Goal: Transaction & Acquisition: Download file/media

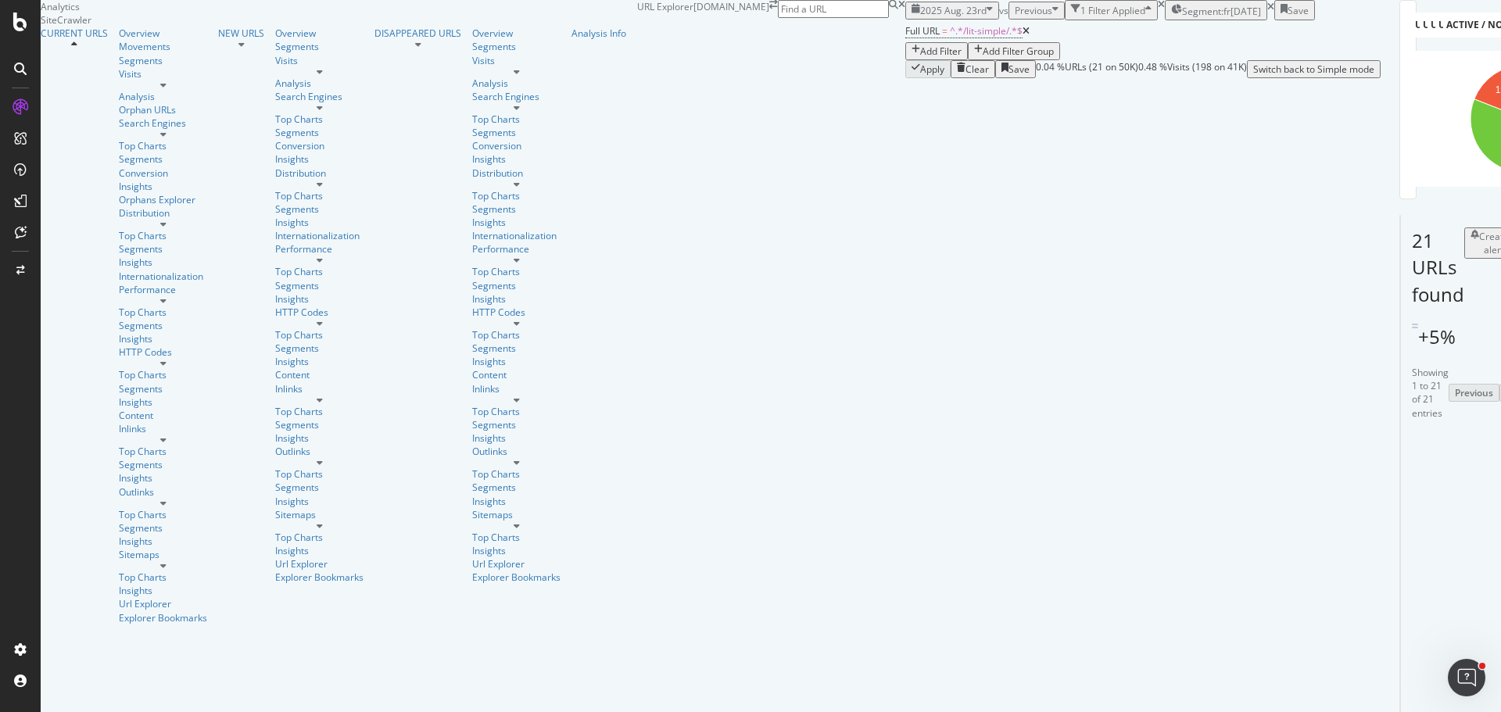
scroll to position [156, 0]
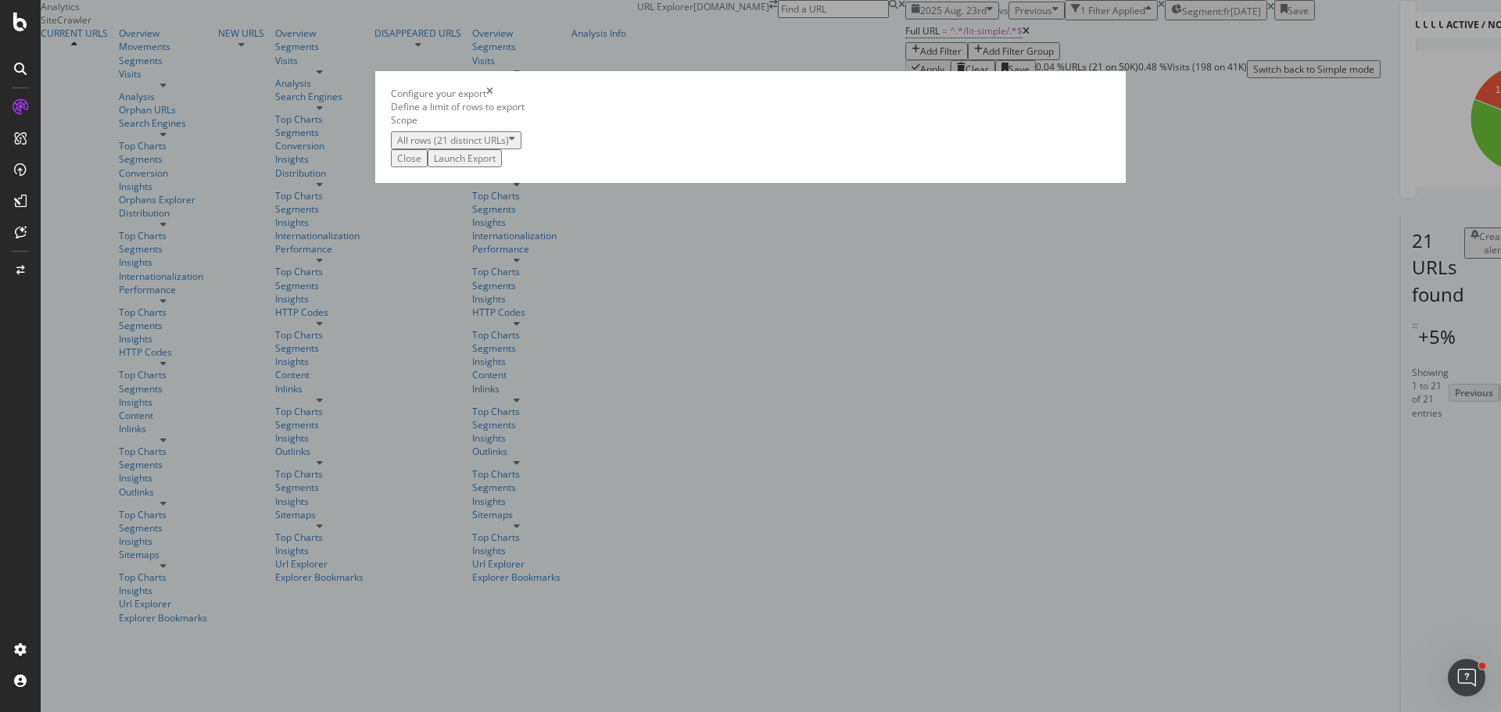
click at [496, 165] on div "Launch Export" at bounding box center [465, 158] width 62 height 13
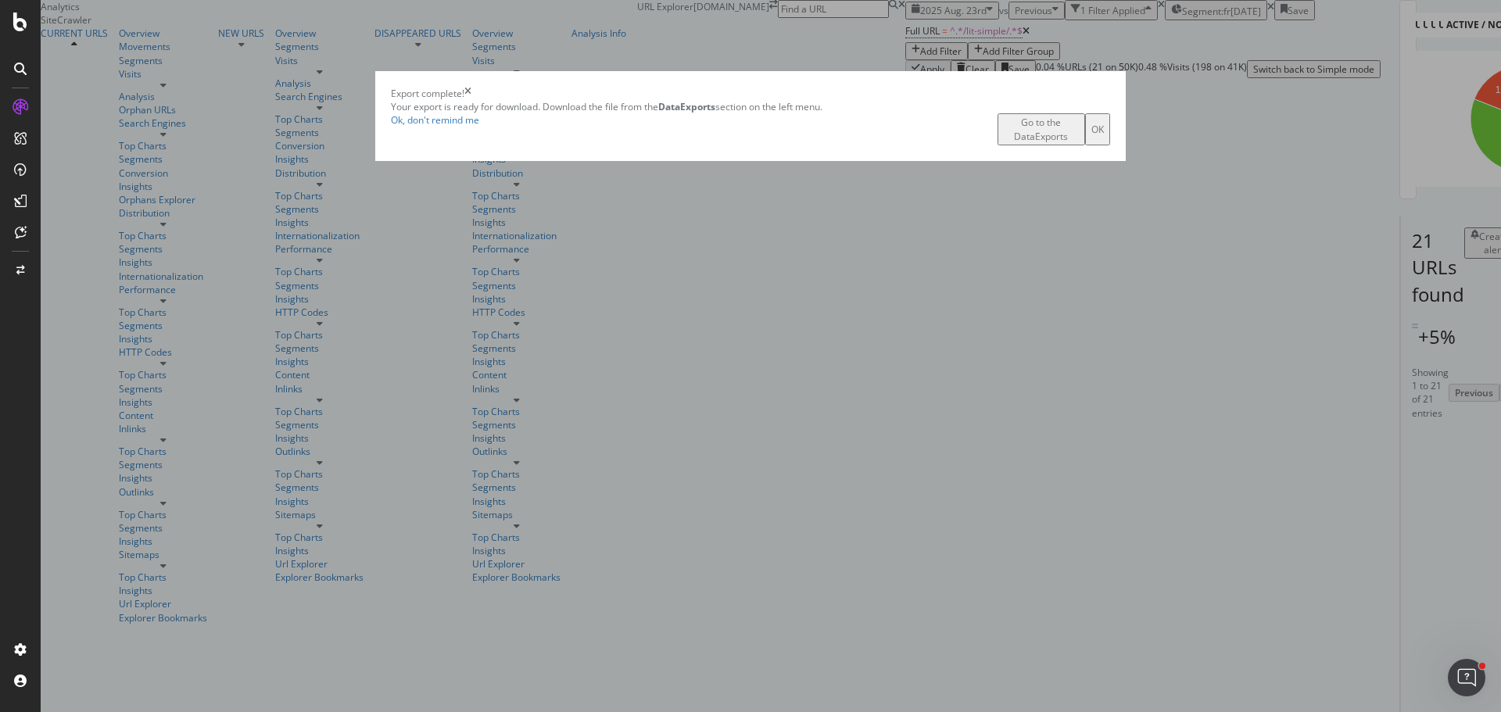
click at [1004, 142] on div "Go to the DataExports" at bounding box center [1041, 129] width 75 height 27
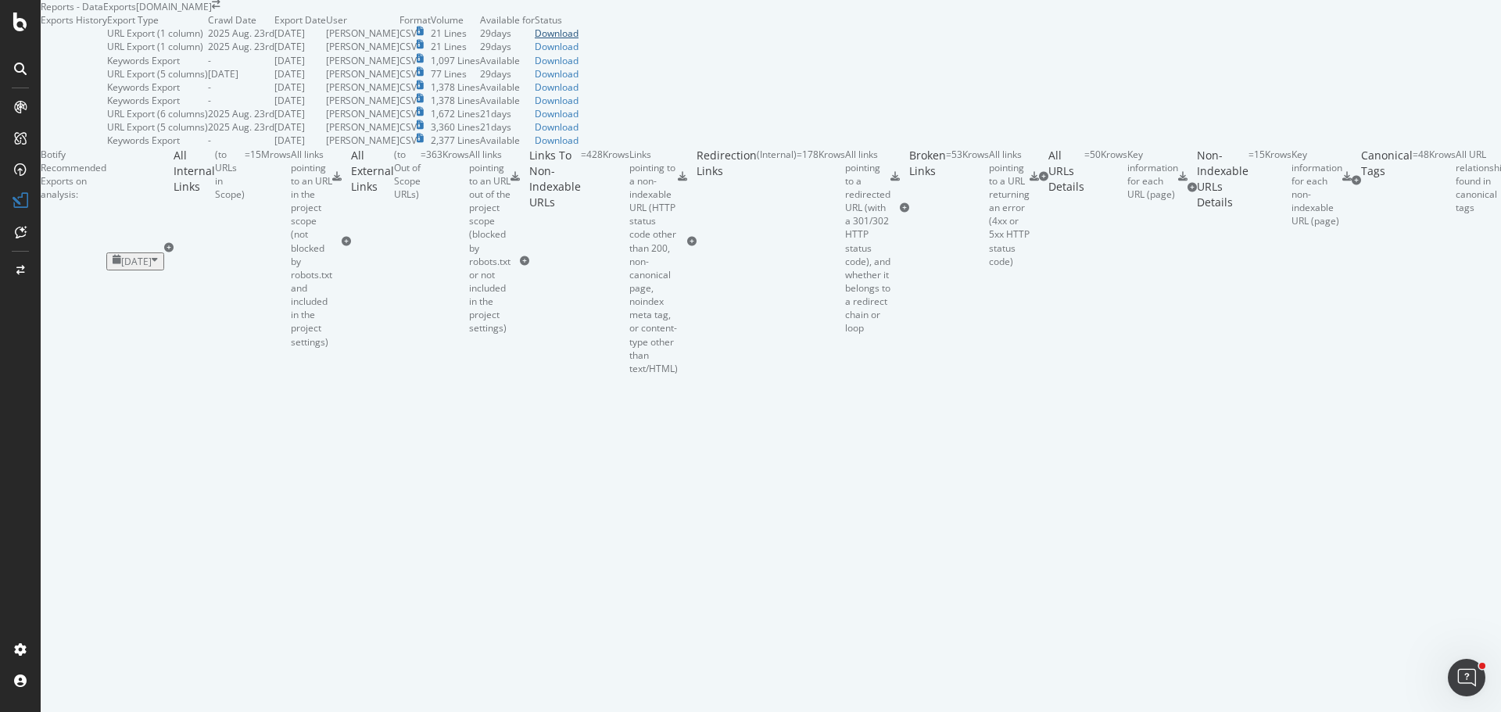
click at [578, 40] on div "Download" at bounding box center [557, 33] width 44 height 13
